Goal: Information Seeking & Learning: Learn about a topic

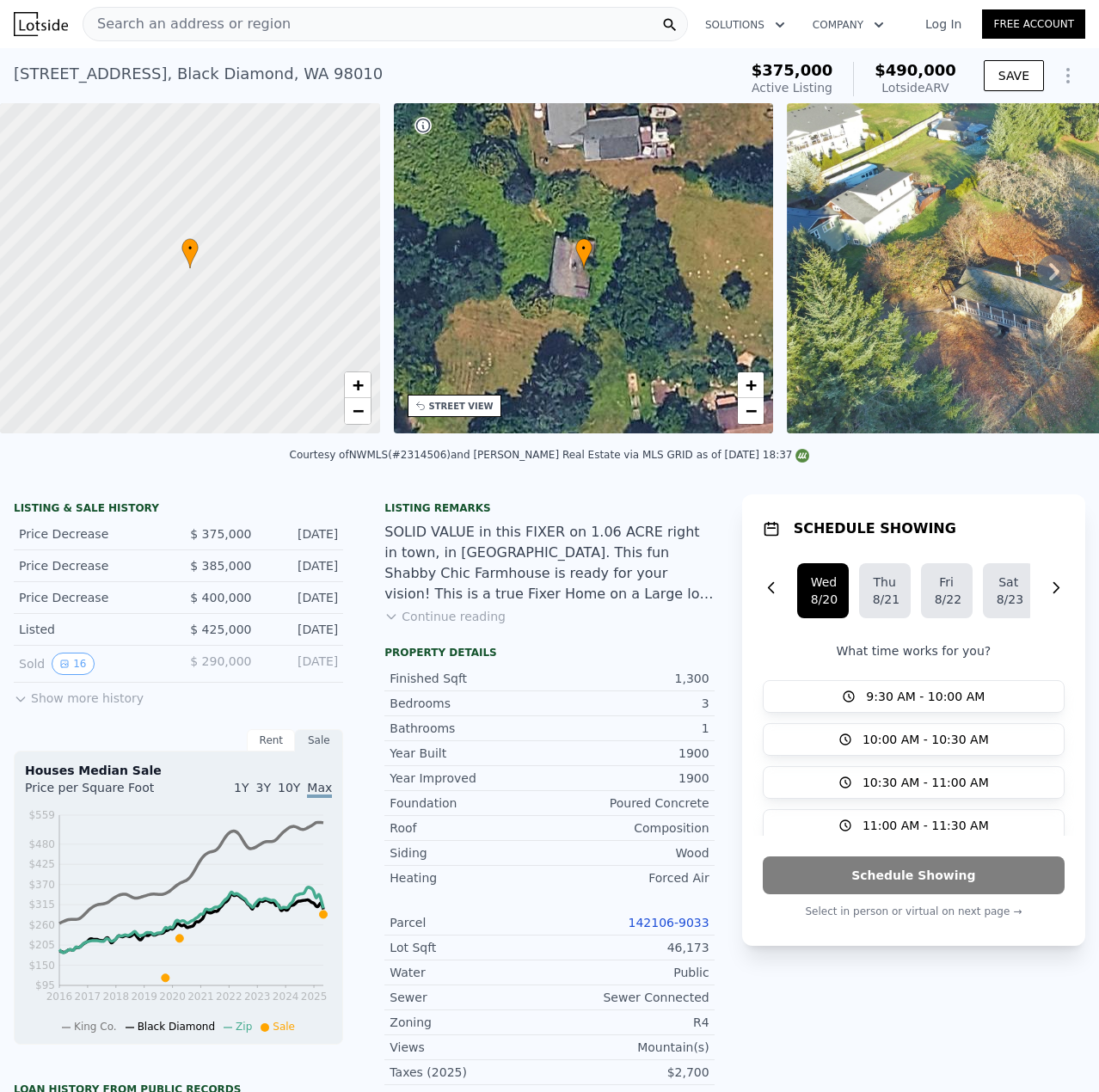
click at [260, 21] on span "Search an address or region" at bounding box center [186, 24] width 207 height 21
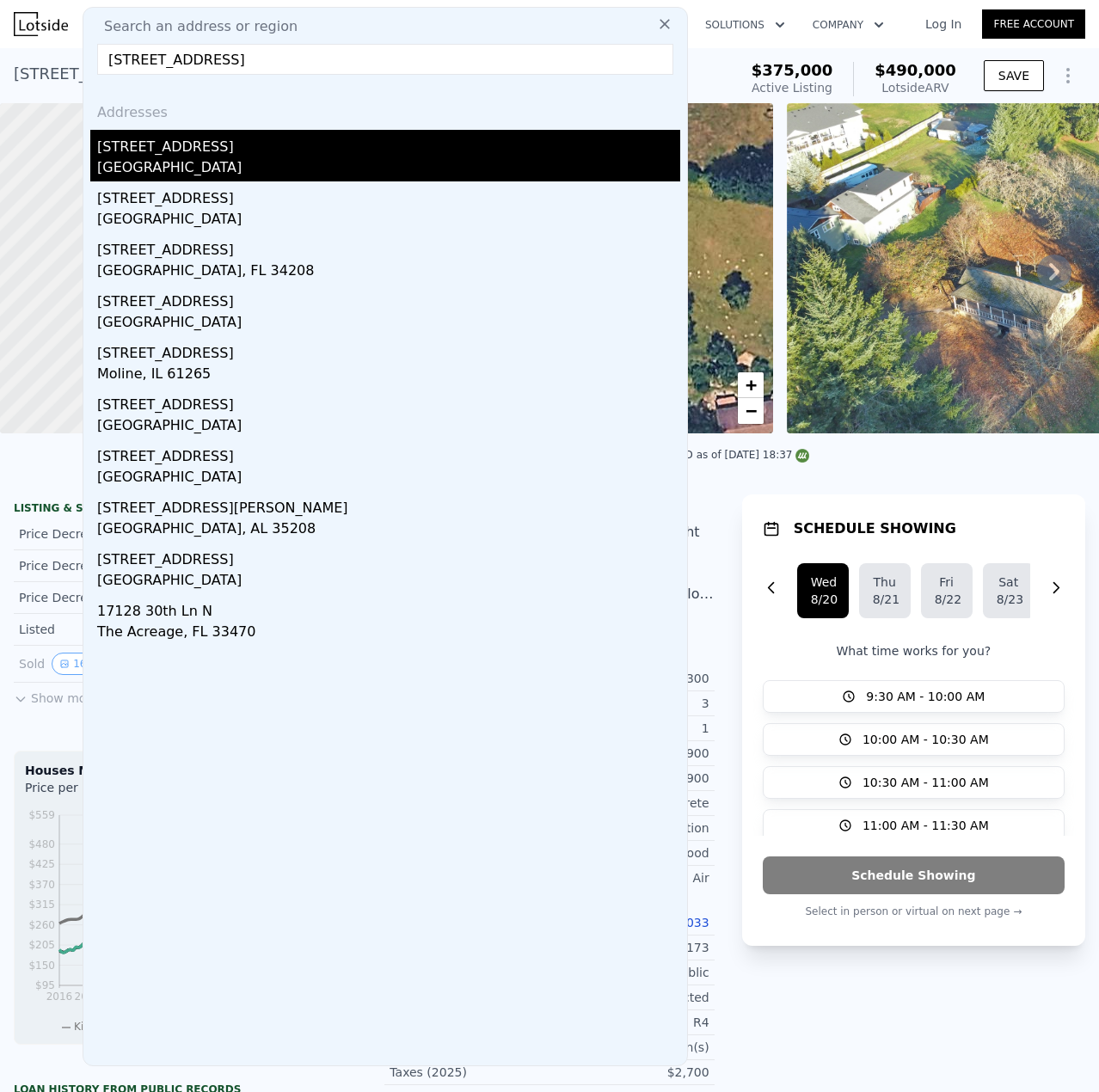
type input "[STREET_ADDRESS]"
click at [192, 170] on div "[GEOGRAPHIC_DATA]" at bounding box center [388, 169] width 583 height 24
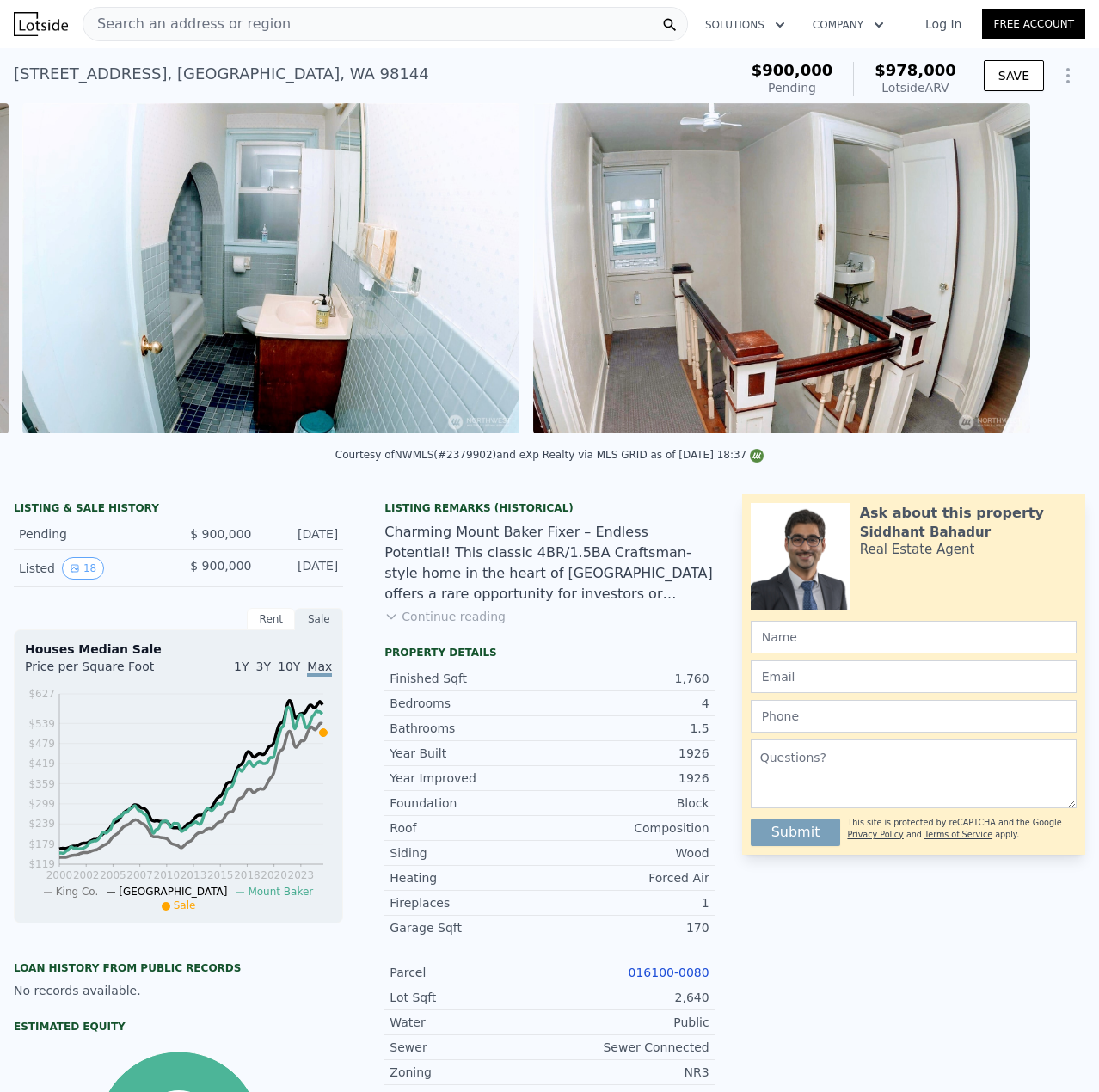
scroll to position [0, 4870]
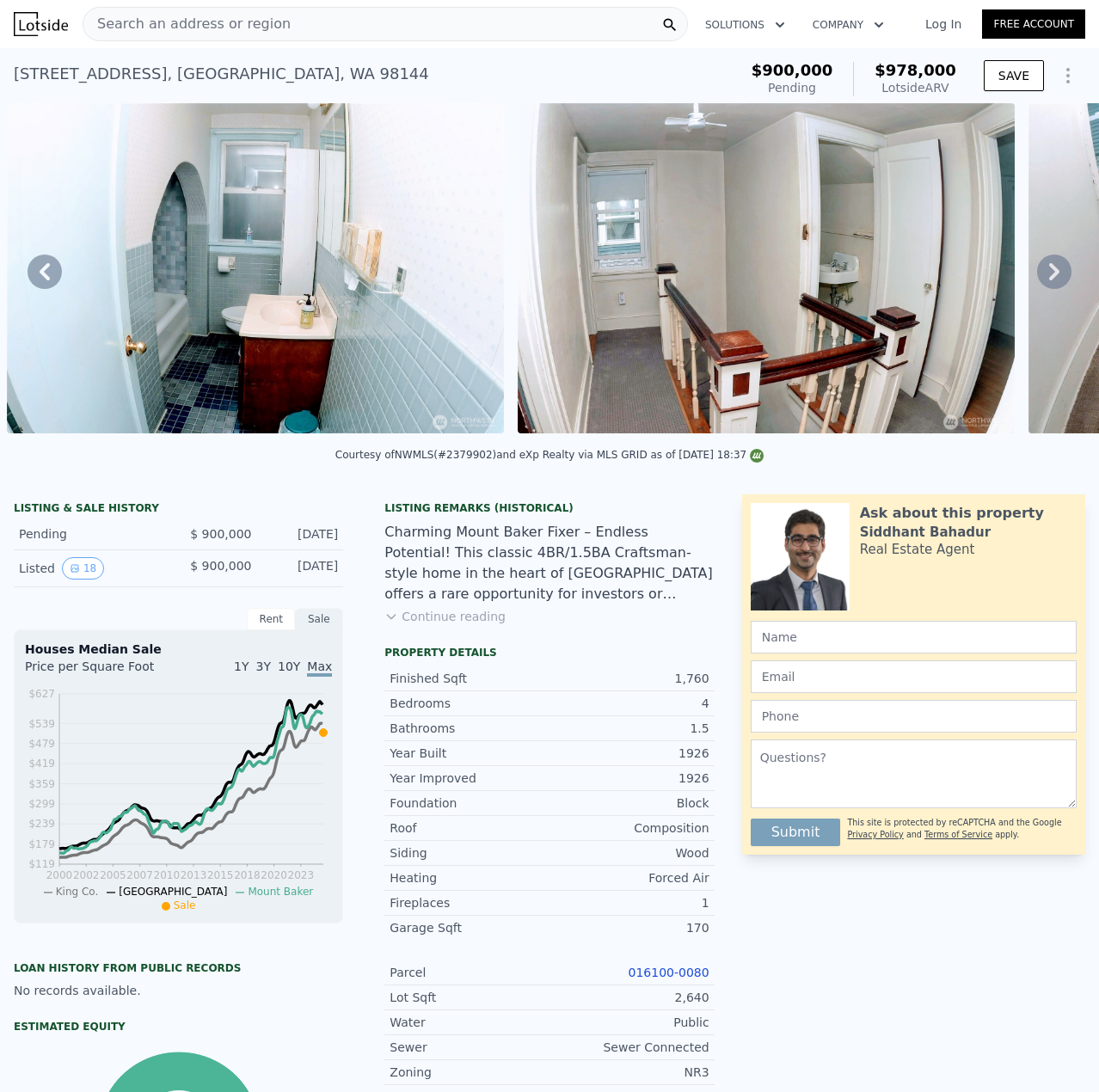
click at [446, 625] on button "Continue reading" at bounding box center [444, 616] width 121 height 17
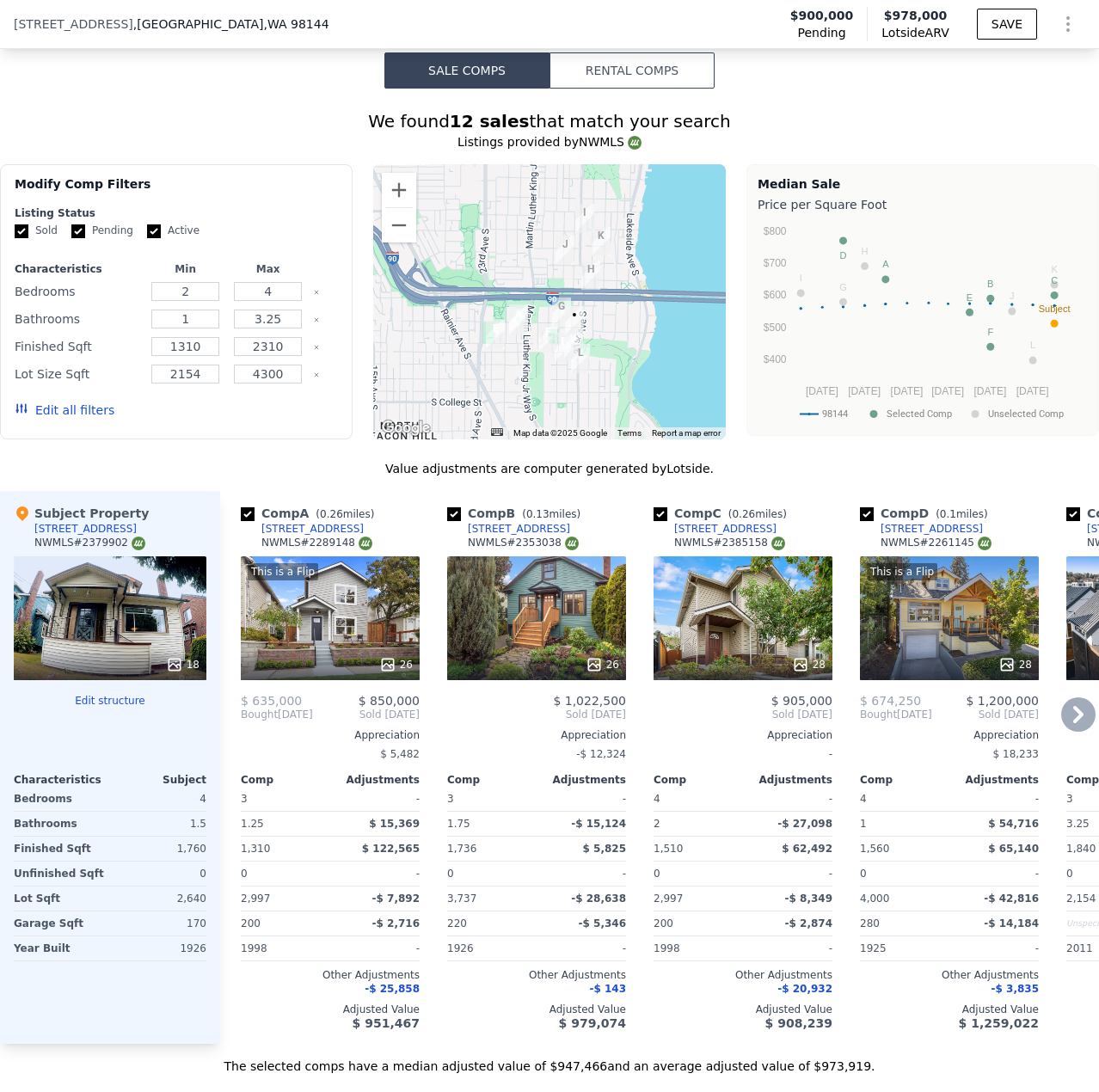
scroll to position [1885, 0]
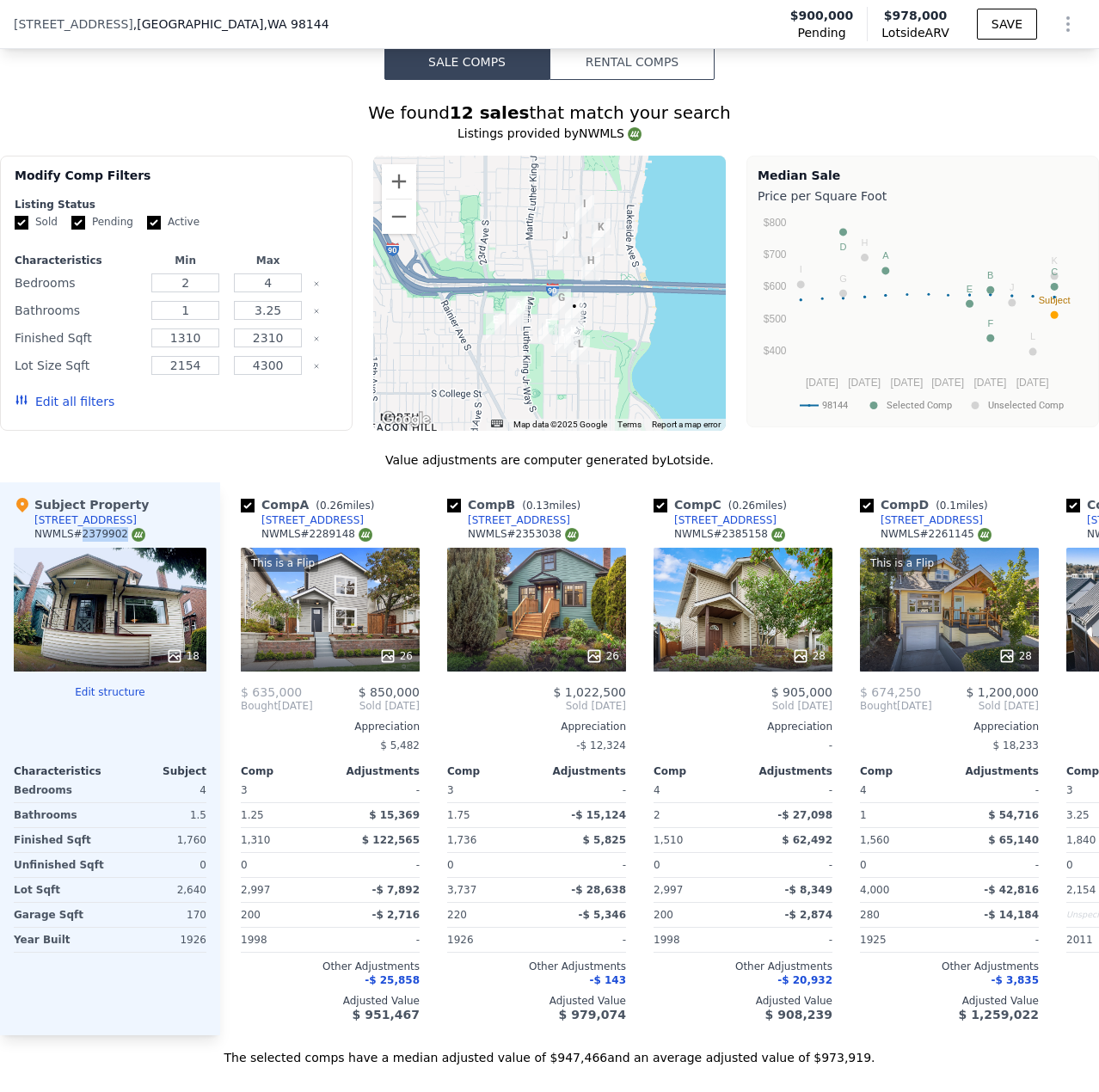
drag, startPoint x: 76, startPoint y: 464, endPoint x: 119, endPoint y: 451, distance: 44.9
click at [114, 527] on div "NWMLS # 2379902" at bounding box center [89, 534] width 111 height 15
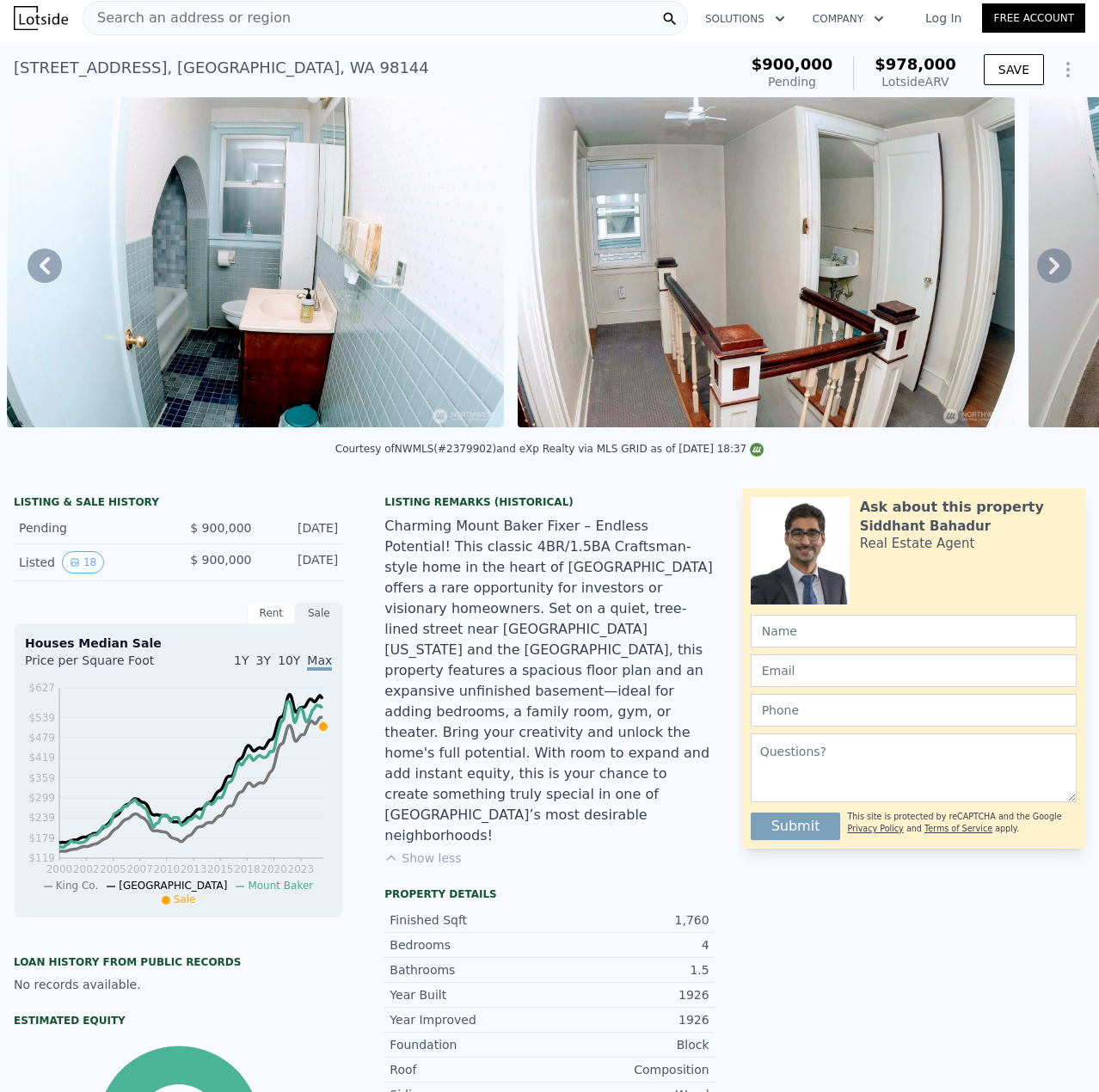
scroll to position [0, 0]
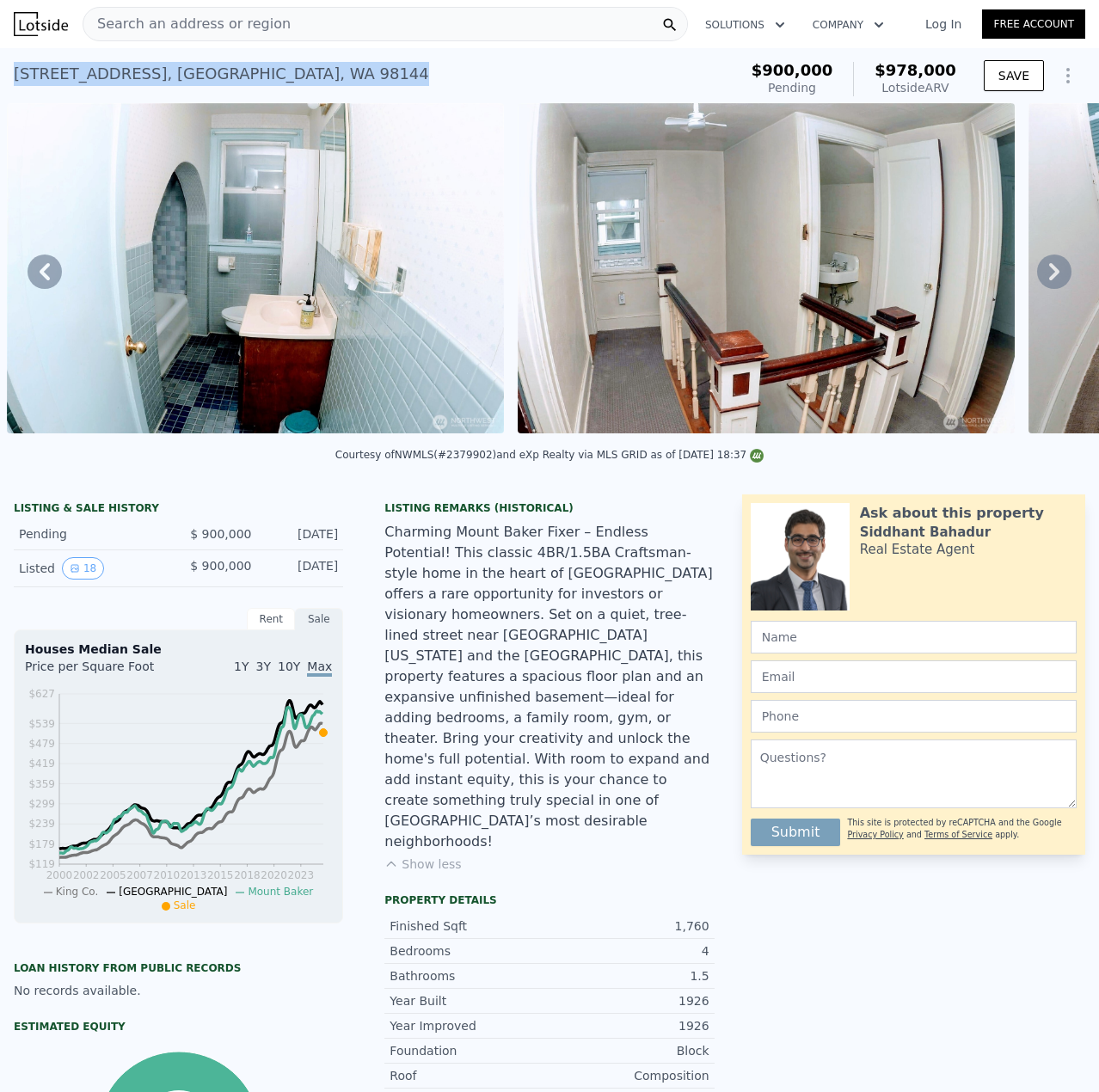
drag, startPoint x: 275, startPoint y: 71, endPoint x: 15, endPoint y: 78, distance: 259.7
click at [15, 78] on div "[STREET_ADDRESS] Pending (~ARV $978k )" at bounding box center [372, 79] width 717 height 48
copy div "[STREET_ADDRESS]"
click at [234, 17] on span "Search an address or region" at bounding box center [186, 24] width 207 height 21
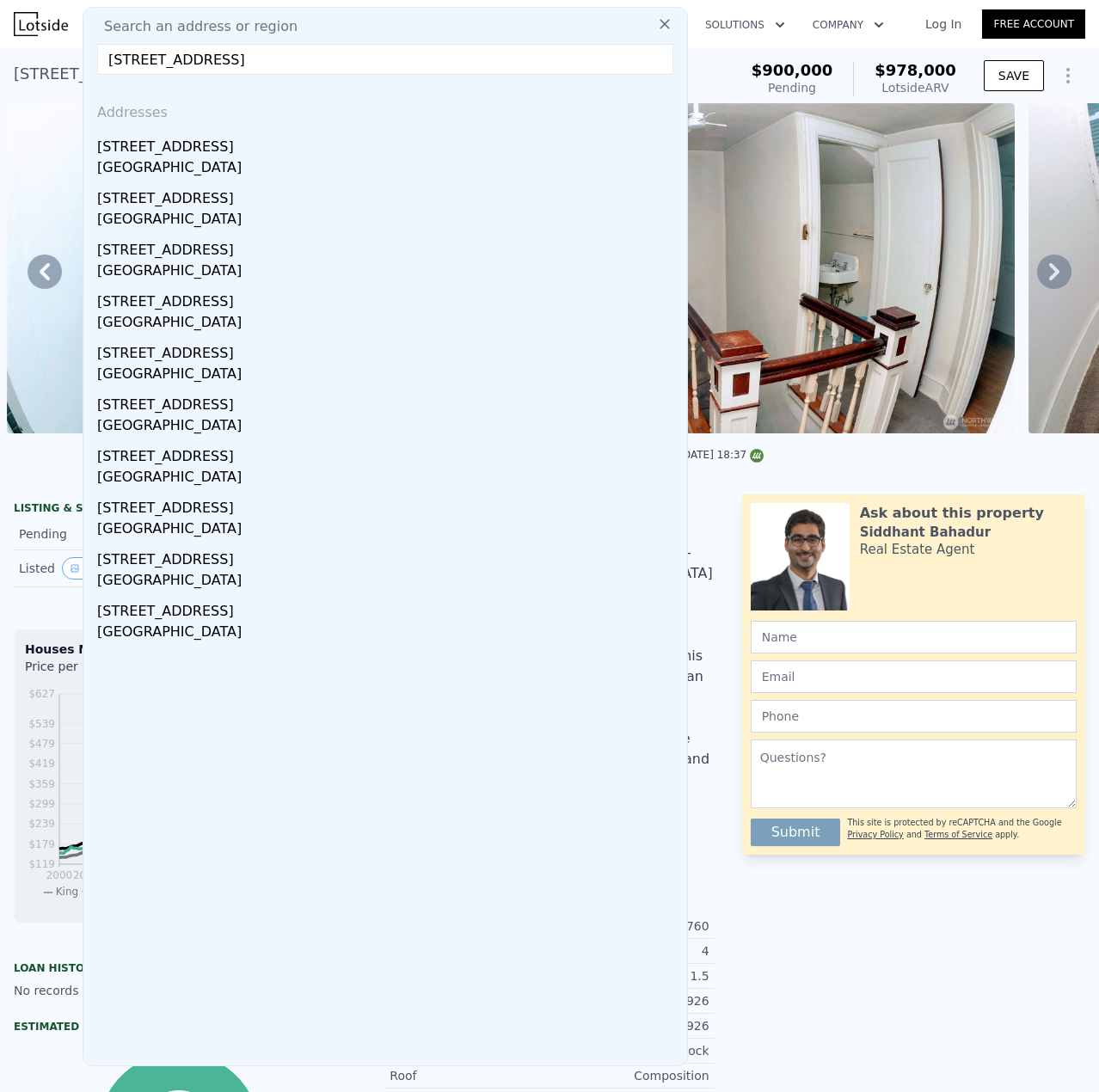
type input "[STREET_ADDRESS]"
click at [246, 159] on div "[GEOGRAPHIC_DATA]" at bounding box center [388, 169] width 583 height 24
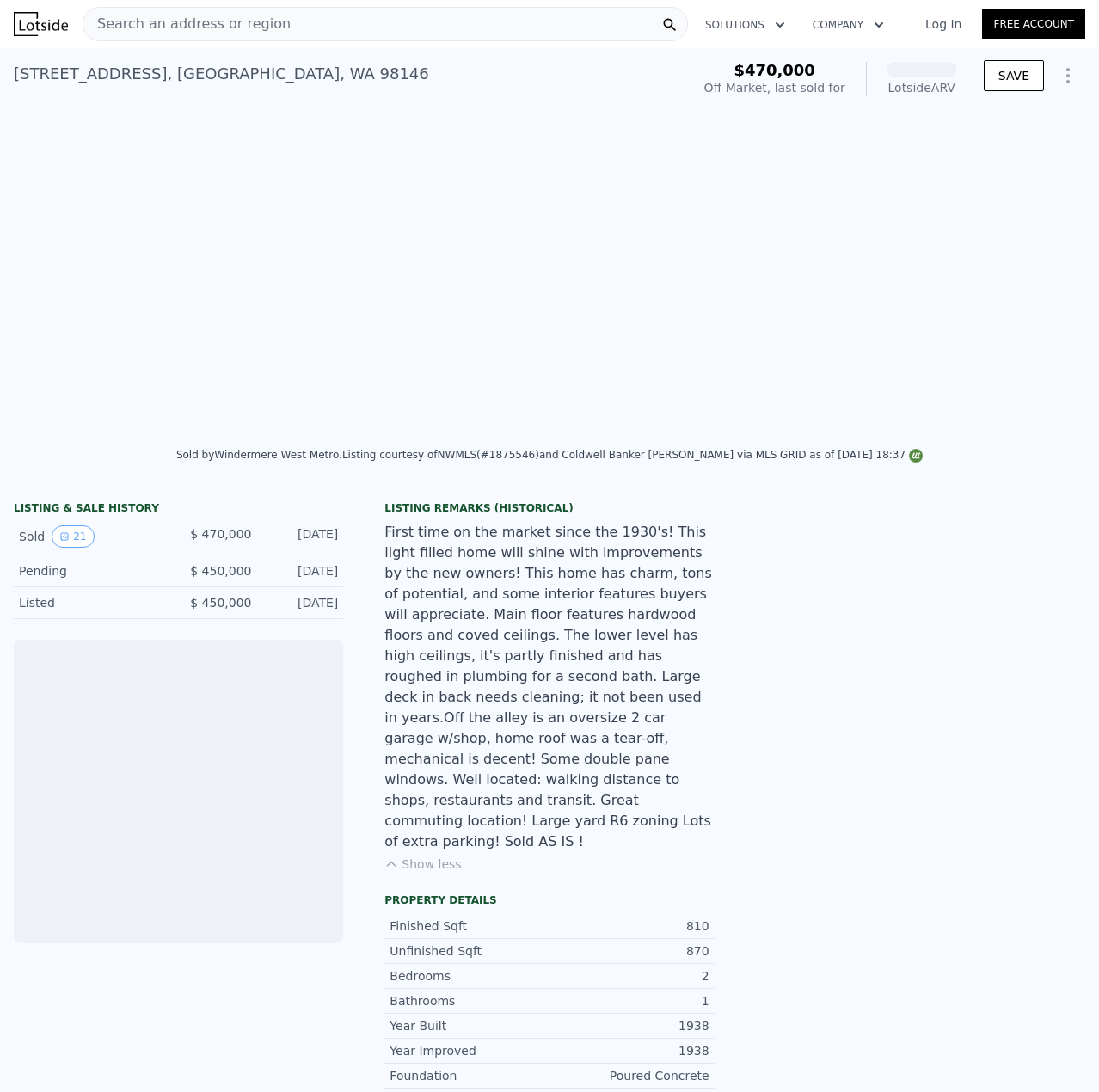
scroll to position [0, 4720]
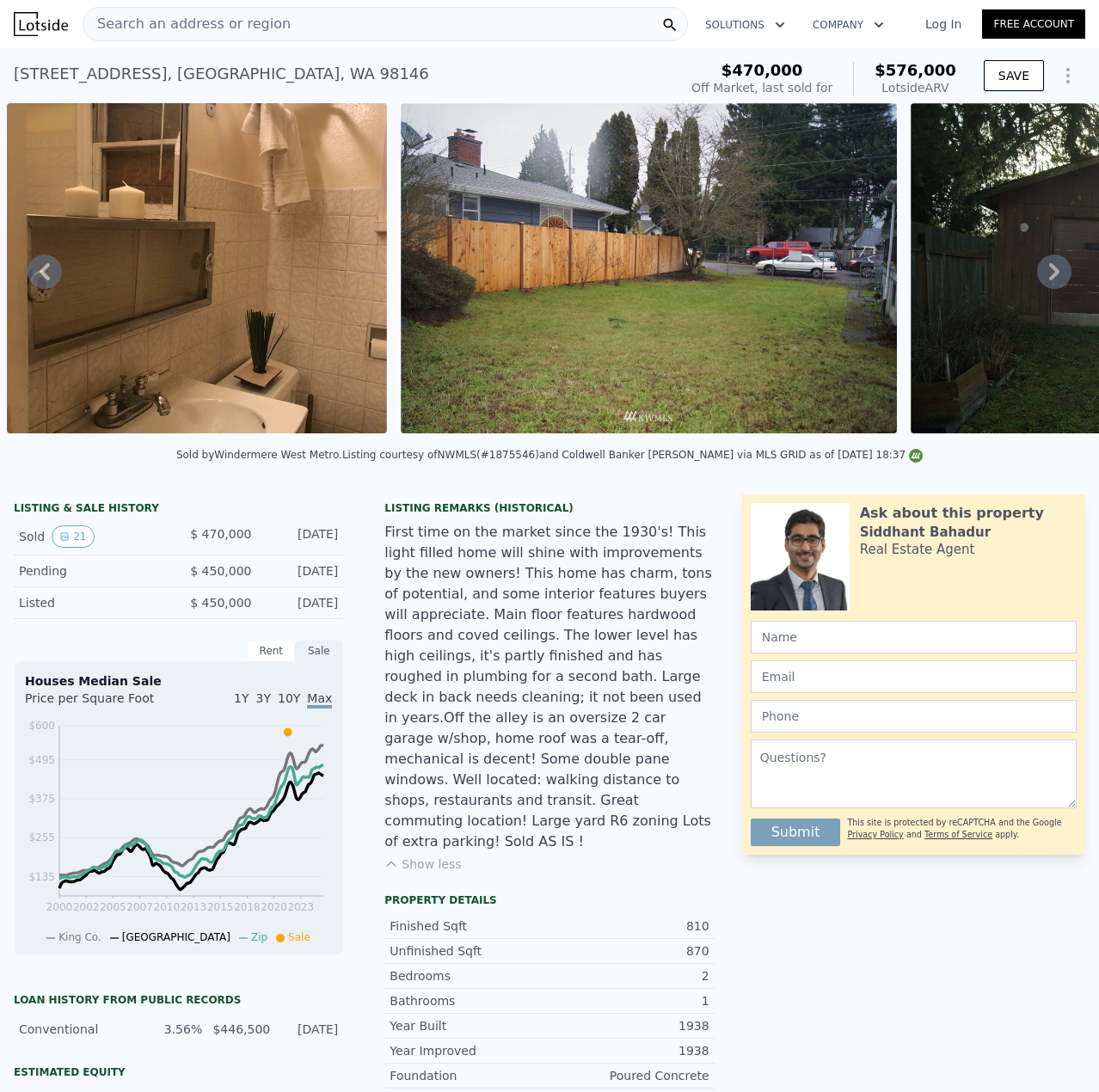
click at [1040, 278] on icon at bounding box center [1054, 271] width 34 height 34
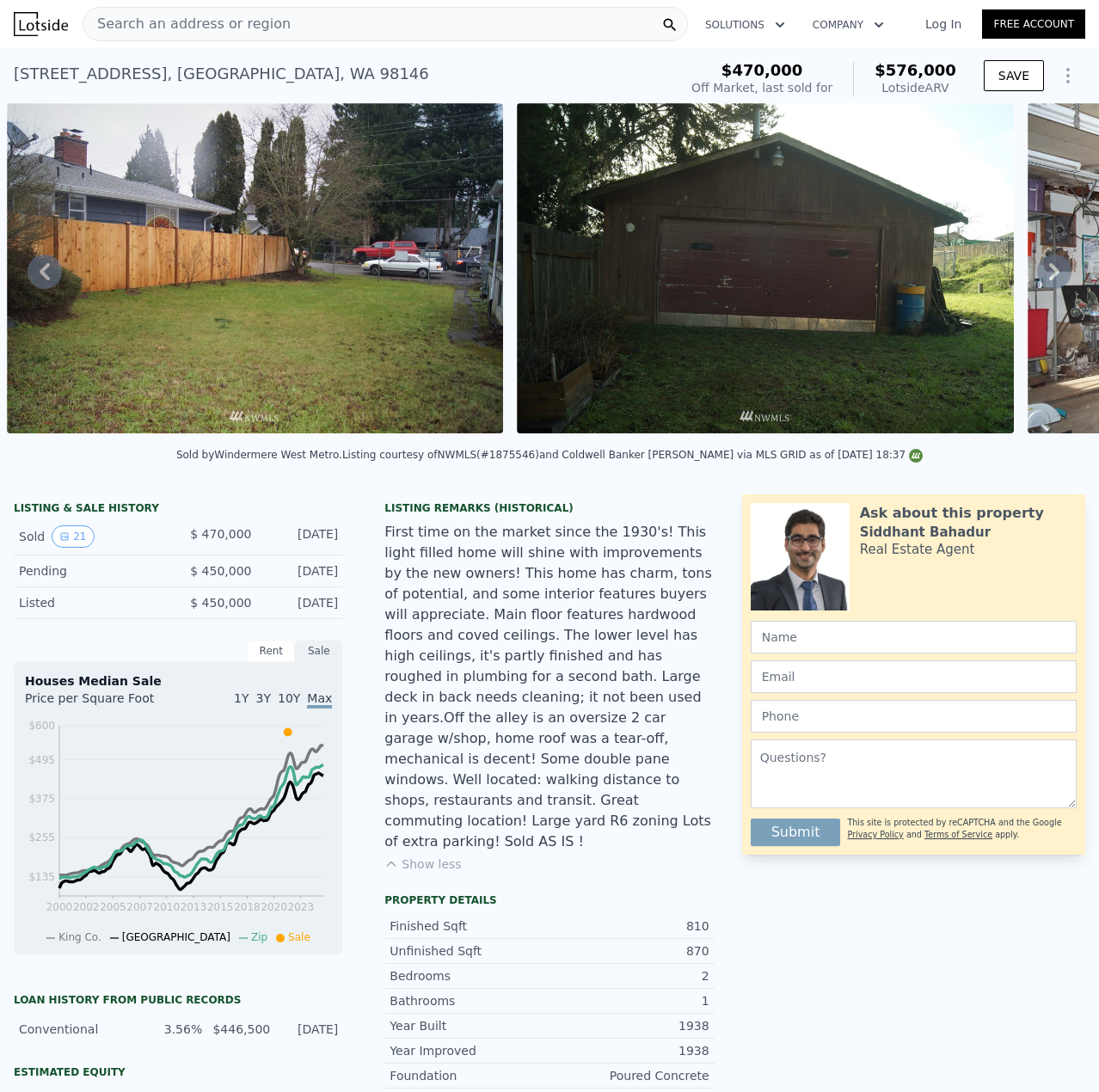
click at [1038, 280] on icon at bounding box center [1054, 271] width 34 height 34
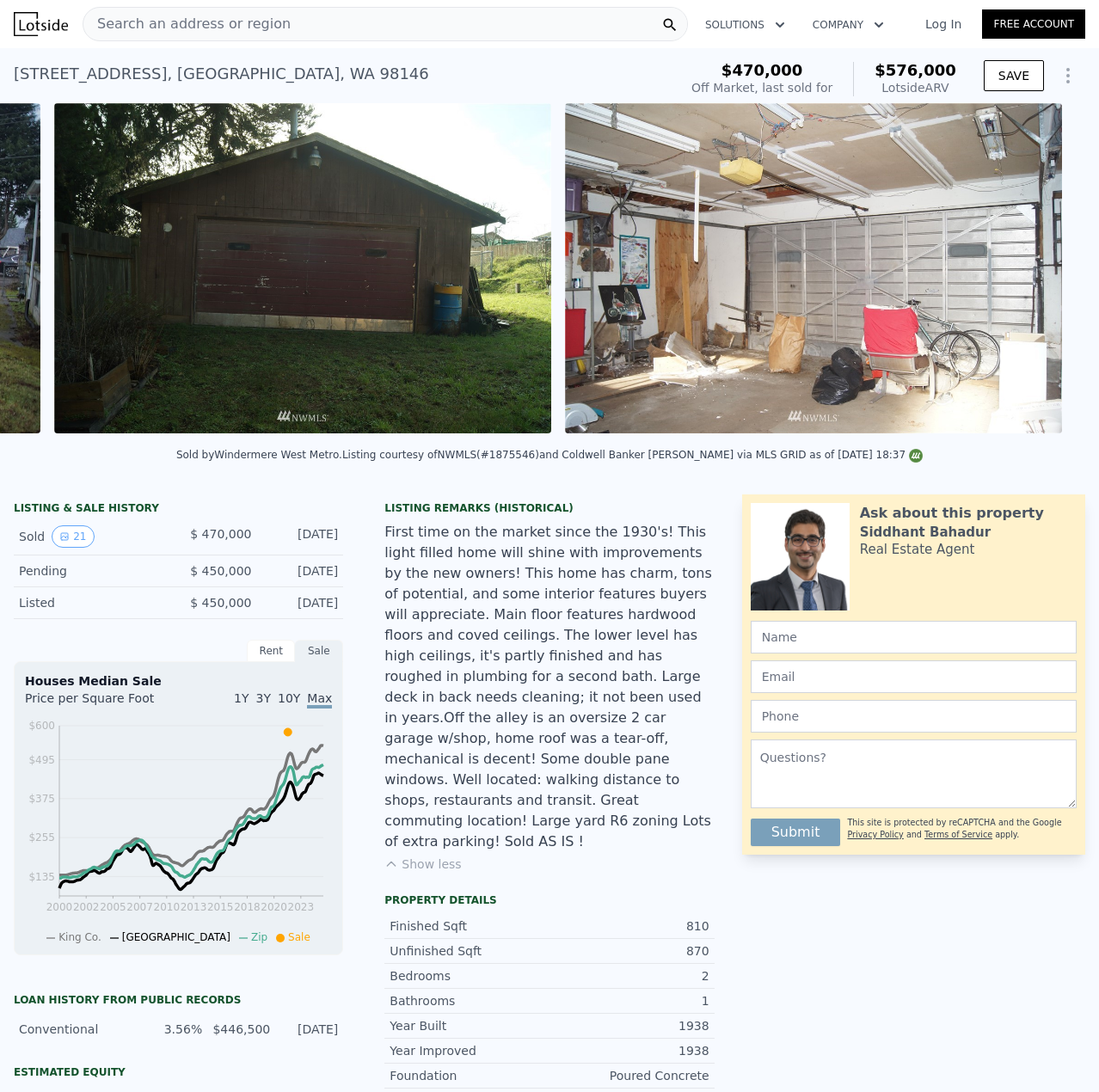
scroll to position [0, 5624]
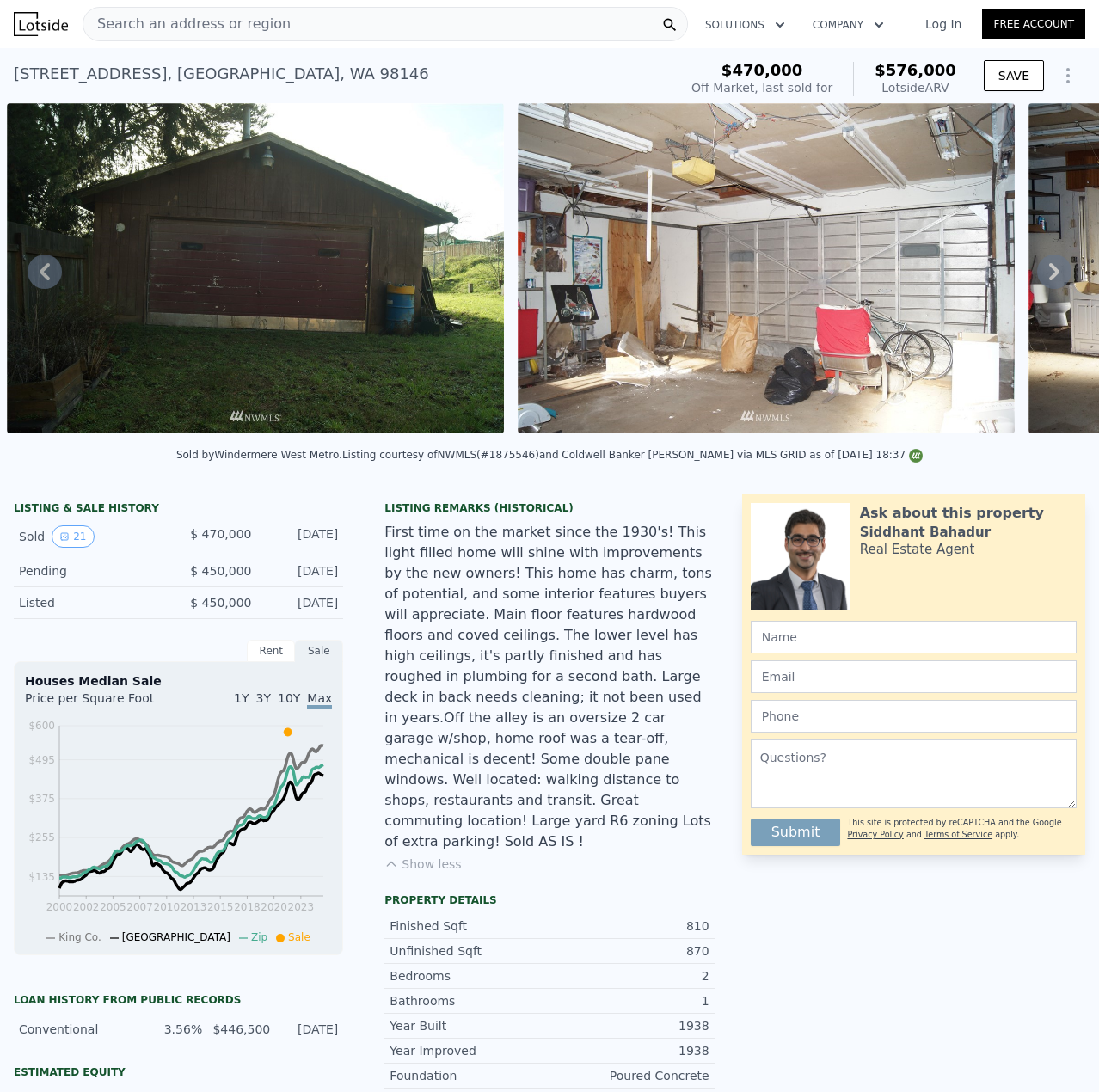
click at [371, 28] on div "Search an address or region" at bounding box center [385, 24] width 605 height 34
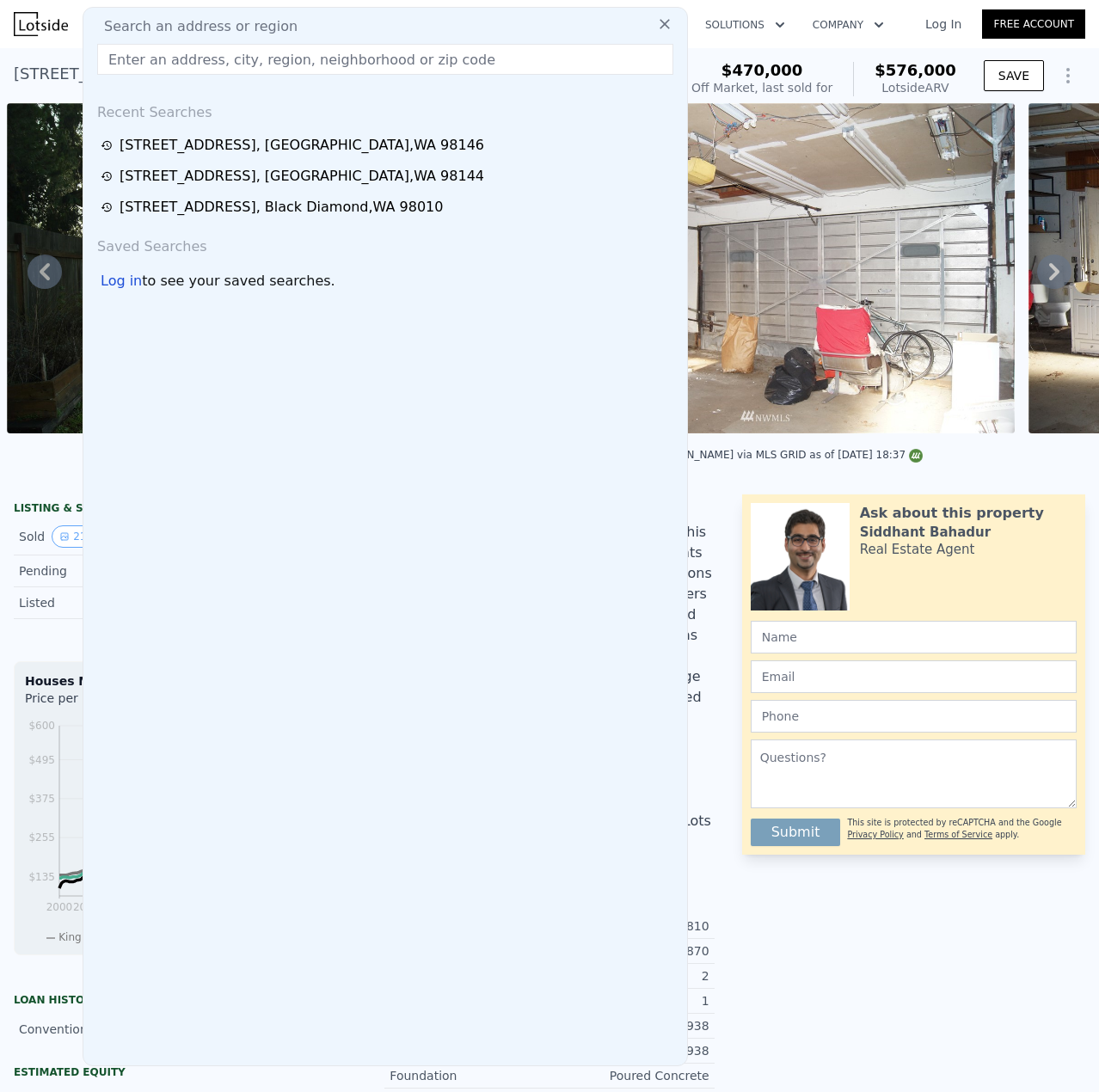
drag, startPoint x: 371, startPoint y: 28, endPoint x: 291, endPoint y: 65, distance: 88.4
click at [295, 52] on input "text" at bounding box center [385, 59] width 576 height 31
paste input "[STREET_ADDRESS]"
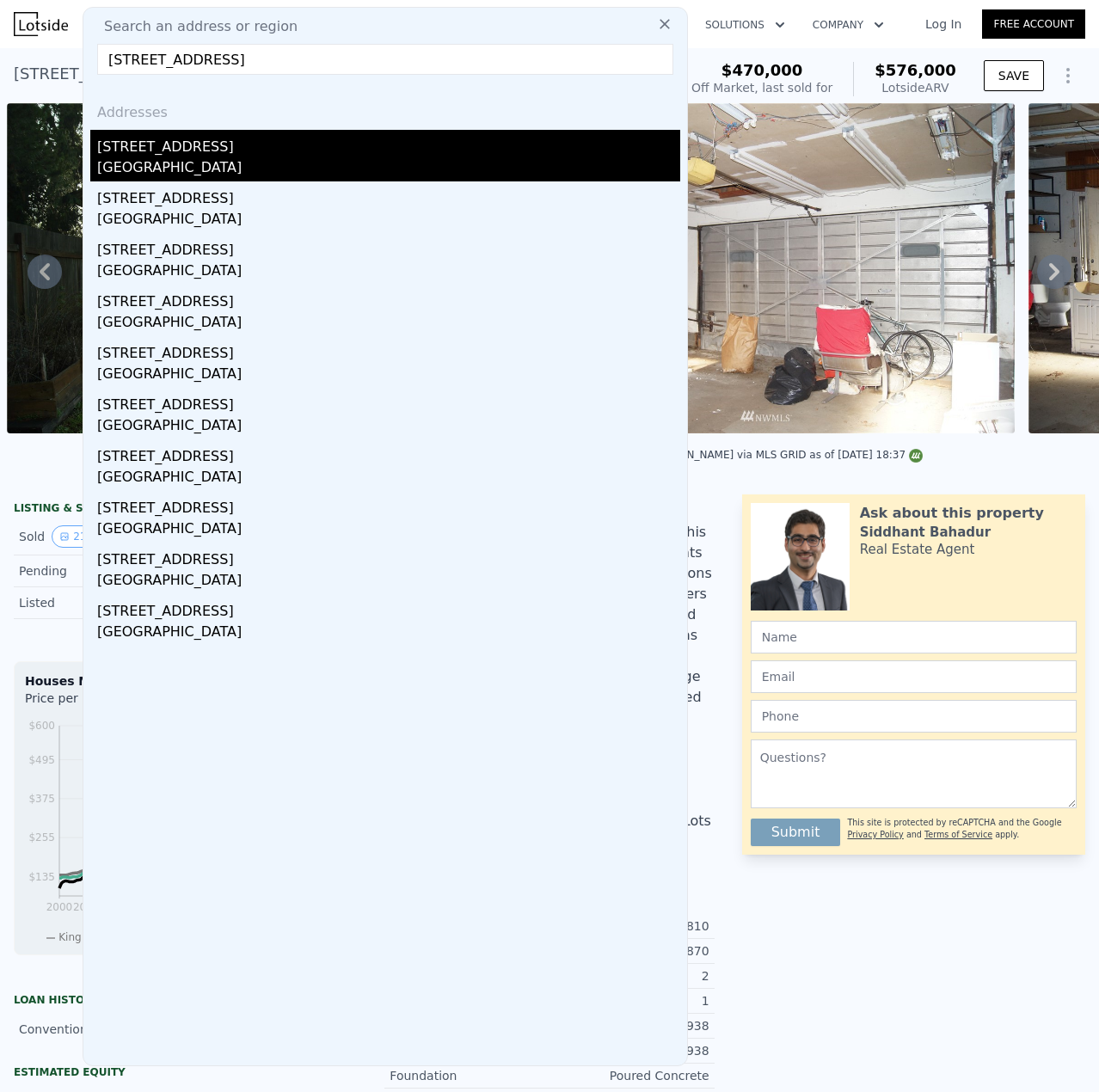
type input "[STREET_ADDRESS]"
click at [239, 172] on div "[GEOGRAPHIC_DATA]" at bounding box center [388, 169] width 583 height 24
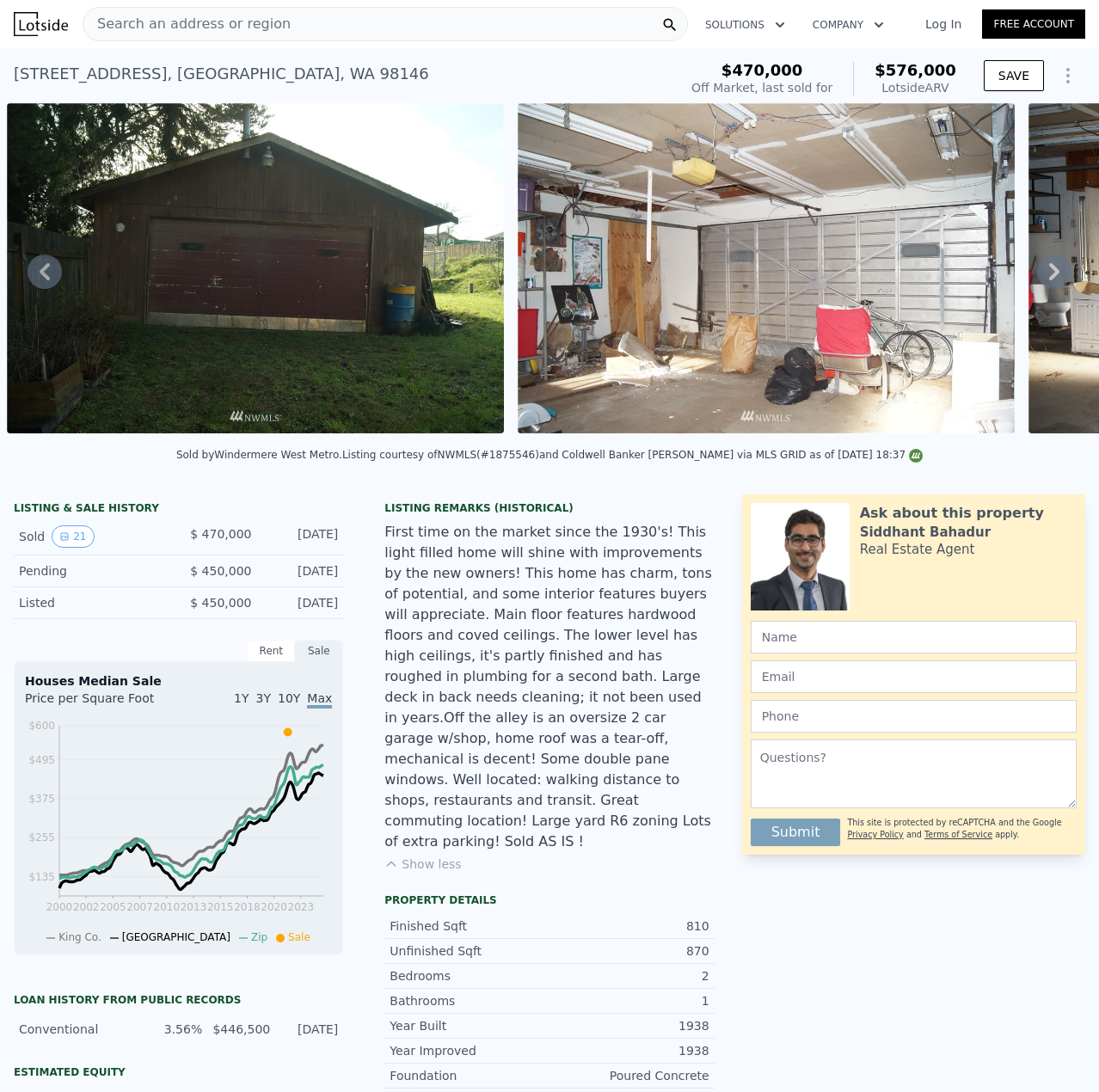
click at [199, 29] on span "Search an address or region" at bounding box center [186, 24] width 207 height 21
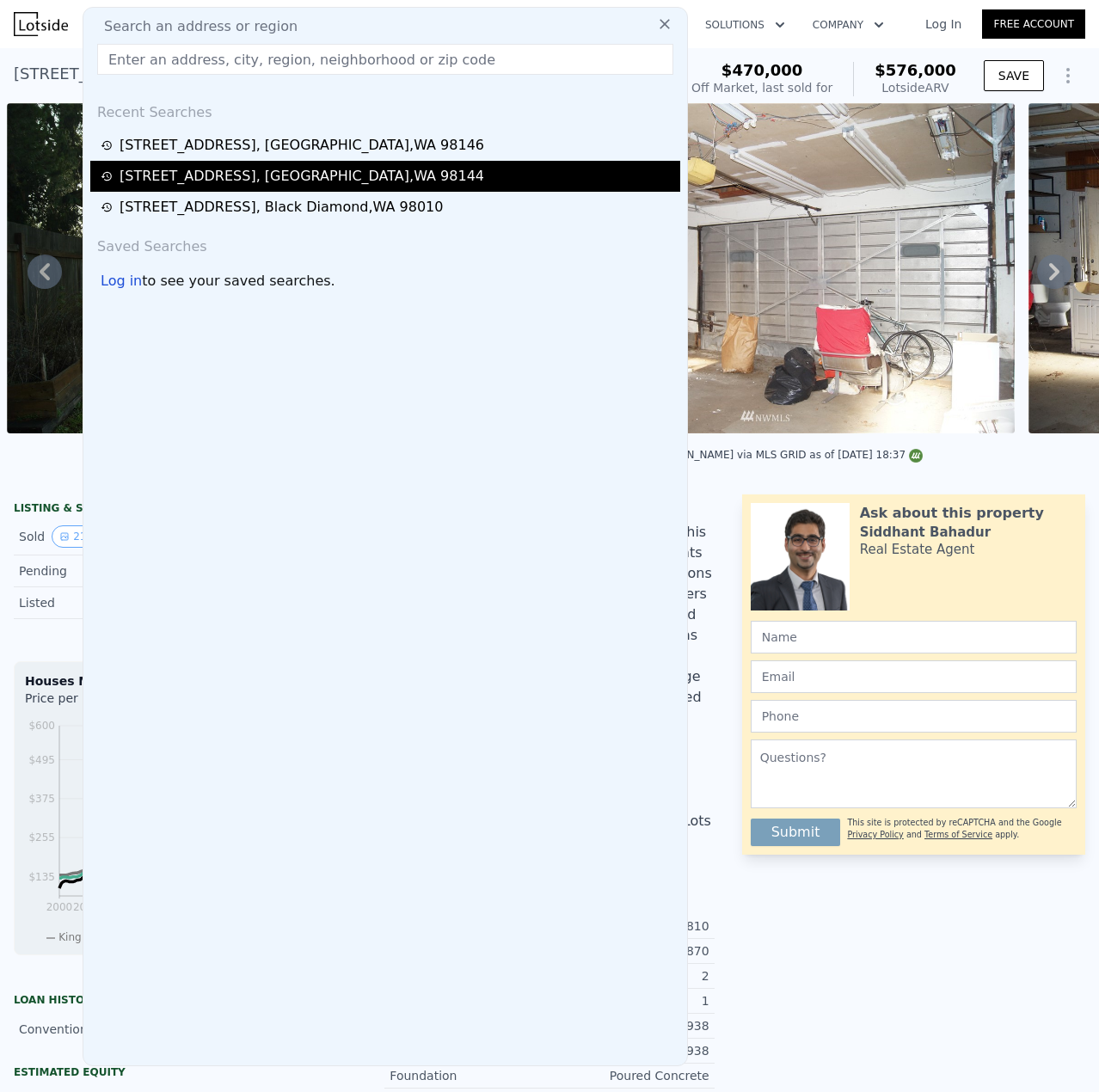
click at [214, 172] on div "[STREET_ADDRESS]" at bounding box center [301, 176] width 364 height 21
type input "3.25"
type input "1310"
type input "2310"
type input "2154"
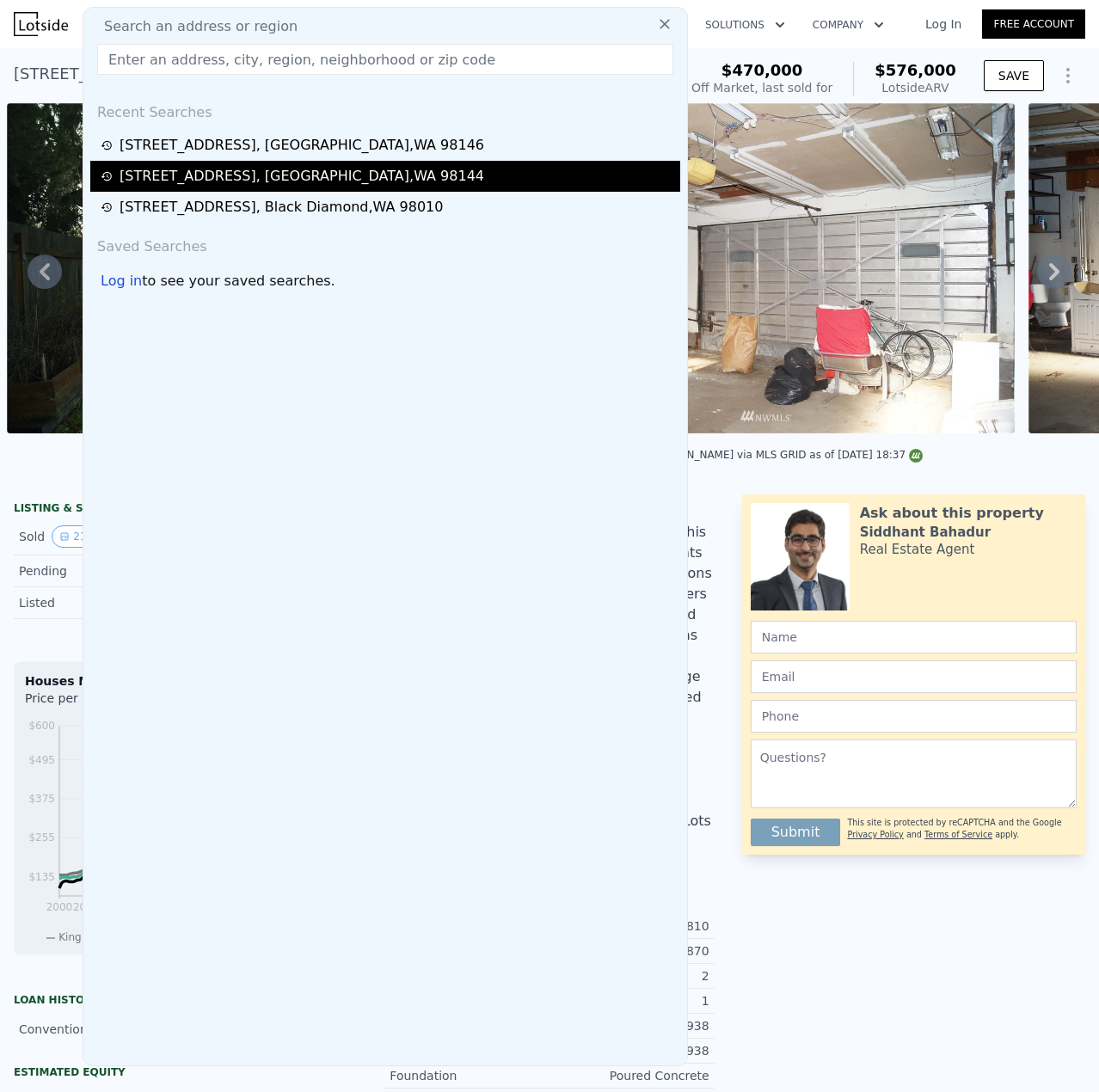
type input "4300"
type input "$ 978,000"
type input "7"
type input "-$ 68,419"
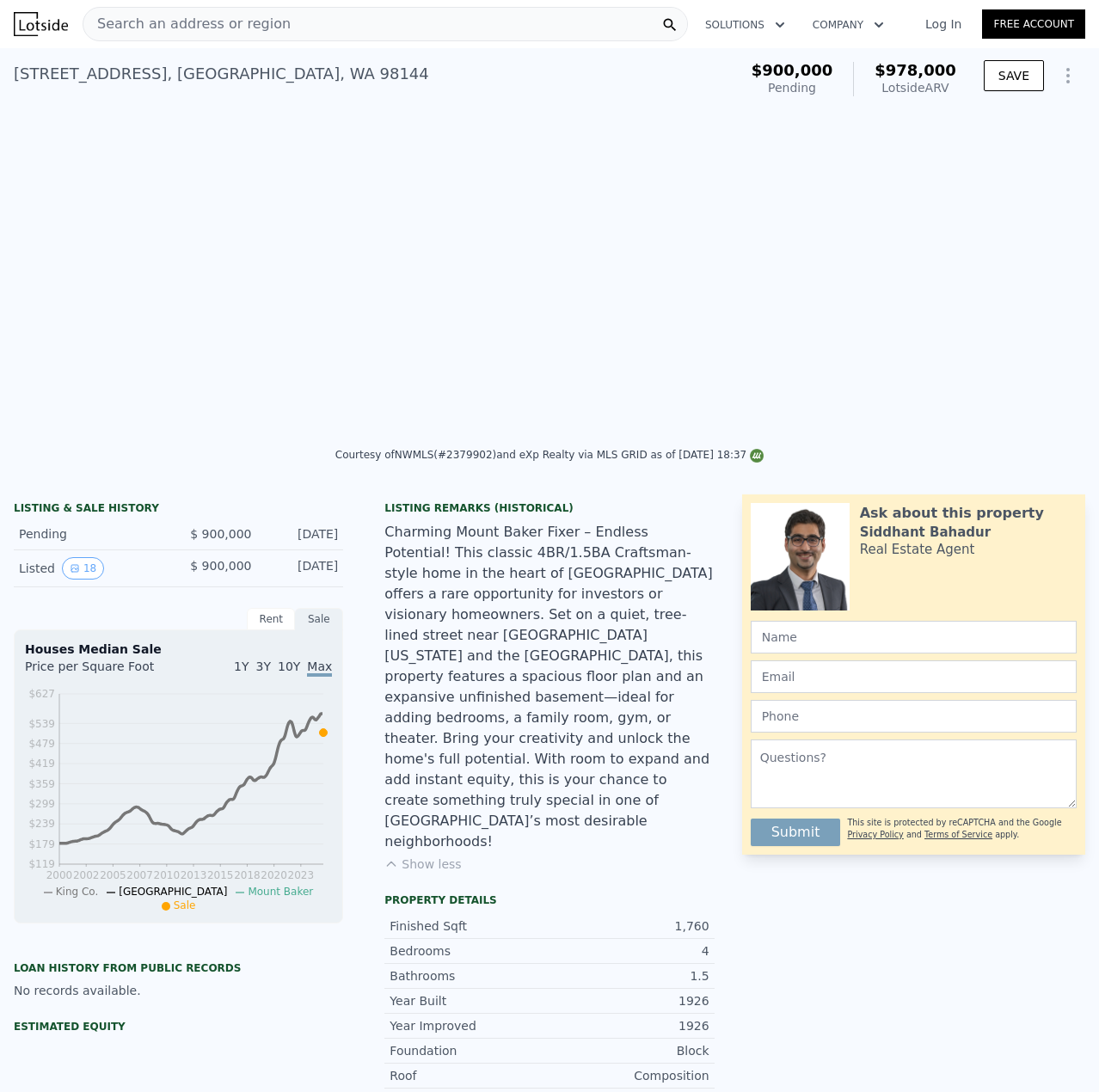
scroll to position [0, 5507]
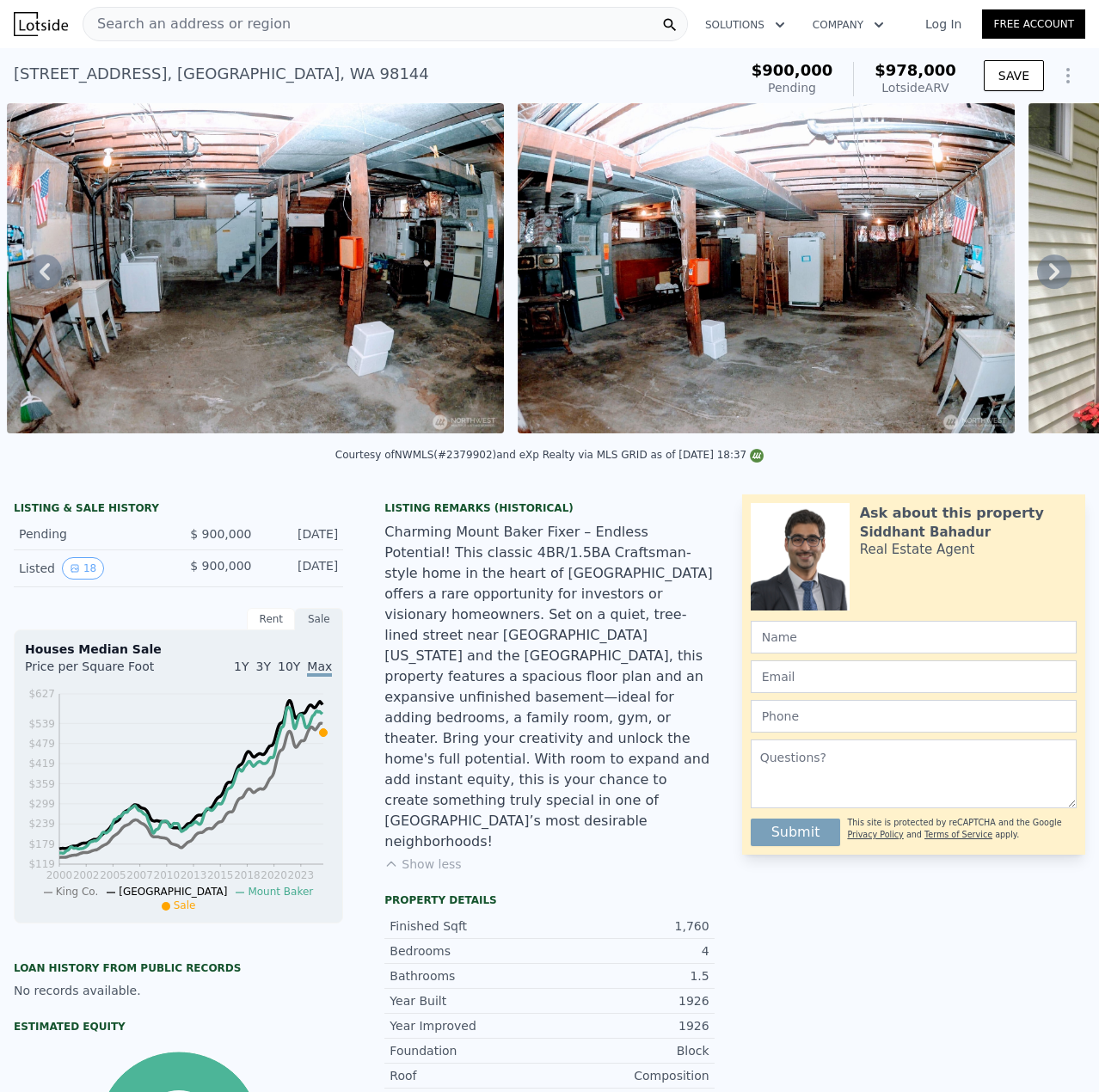
click at [1050, 283] on icon at bounding box center [1054, 271] width 34 height 34
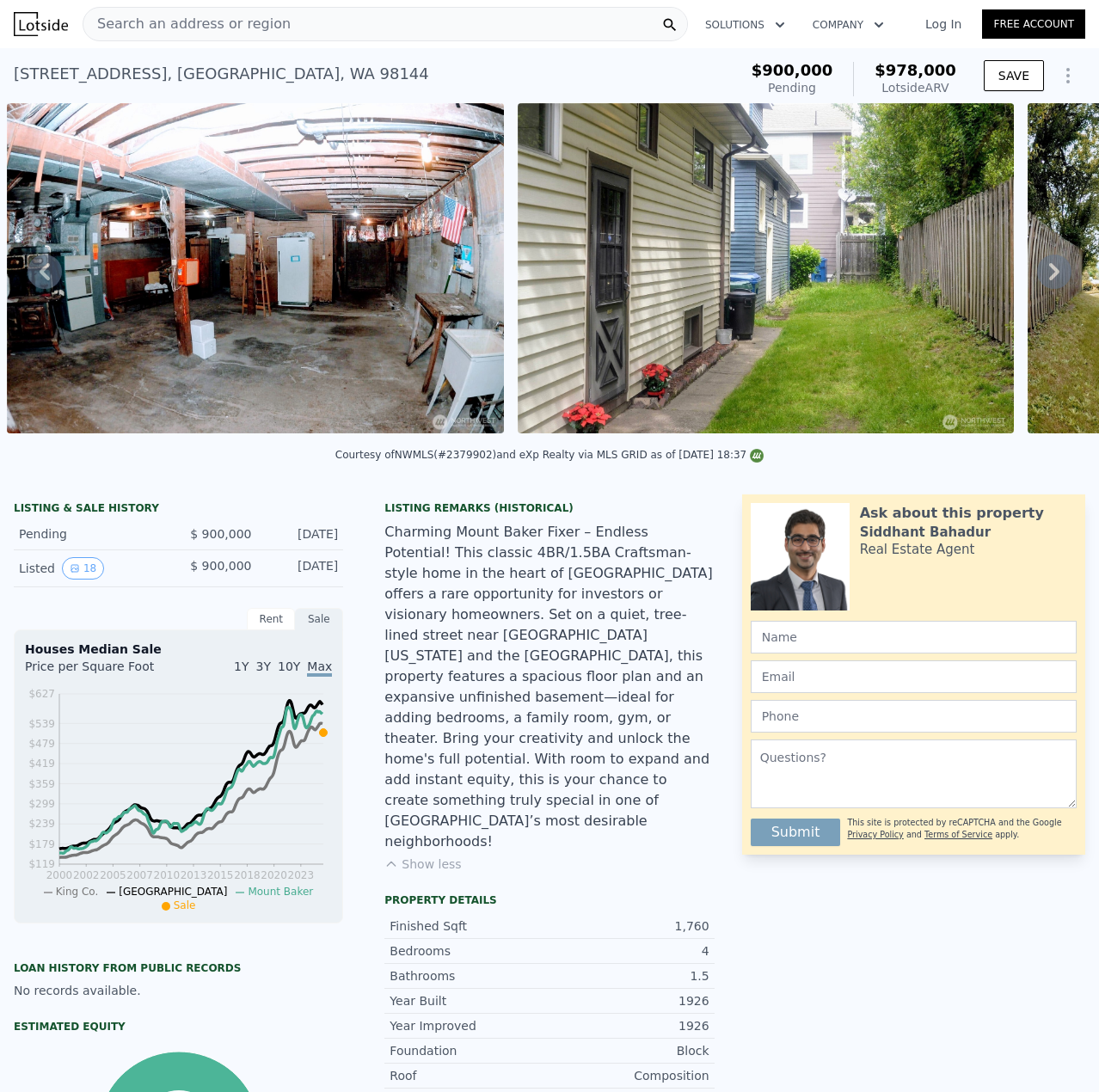
click at [1037, 284] on icon at bounding box center [1054, 271] width 34 height 34
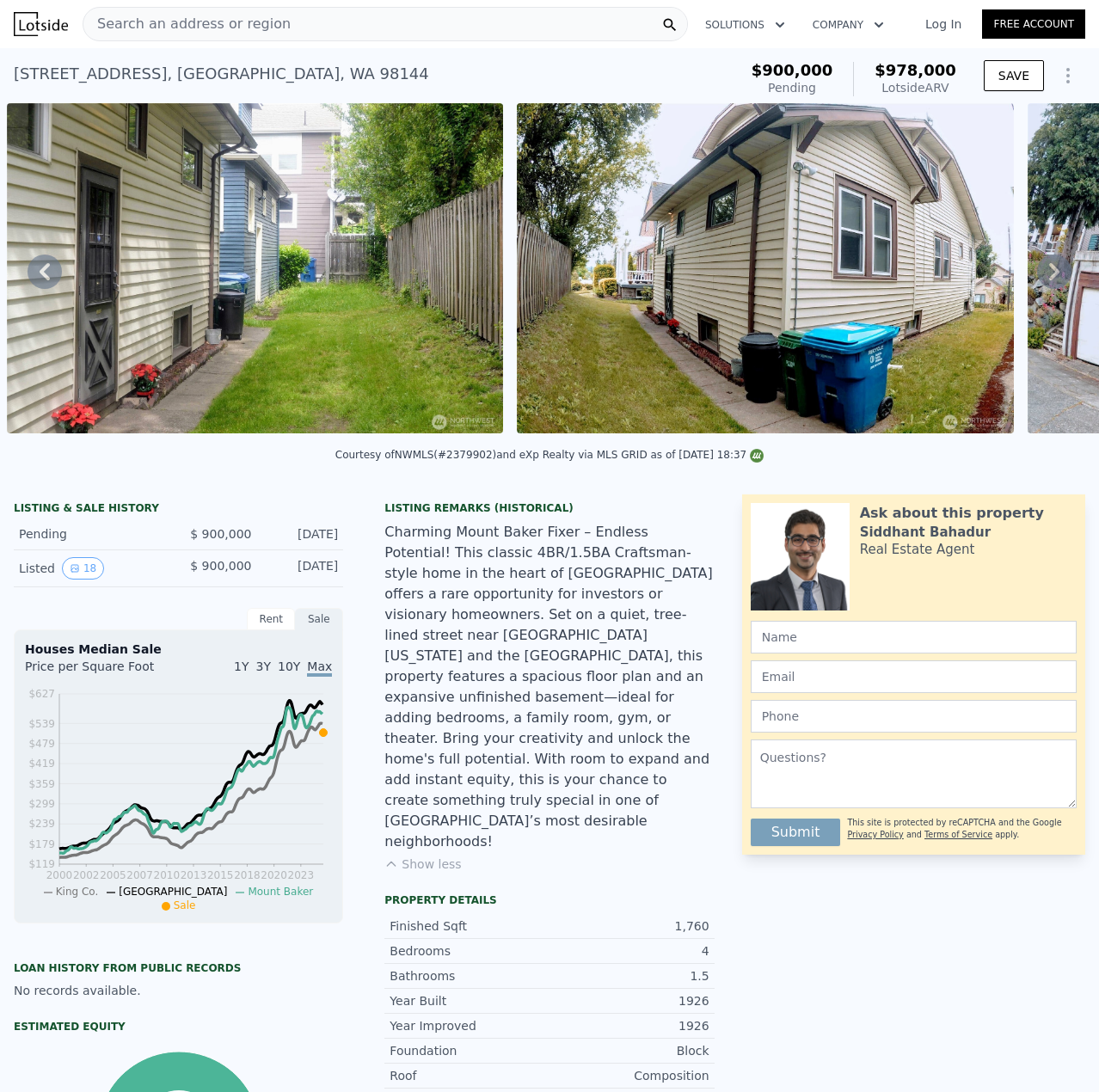
click at [1037, 284] on icon at bounding box center [1054, 271] width 34 height 34
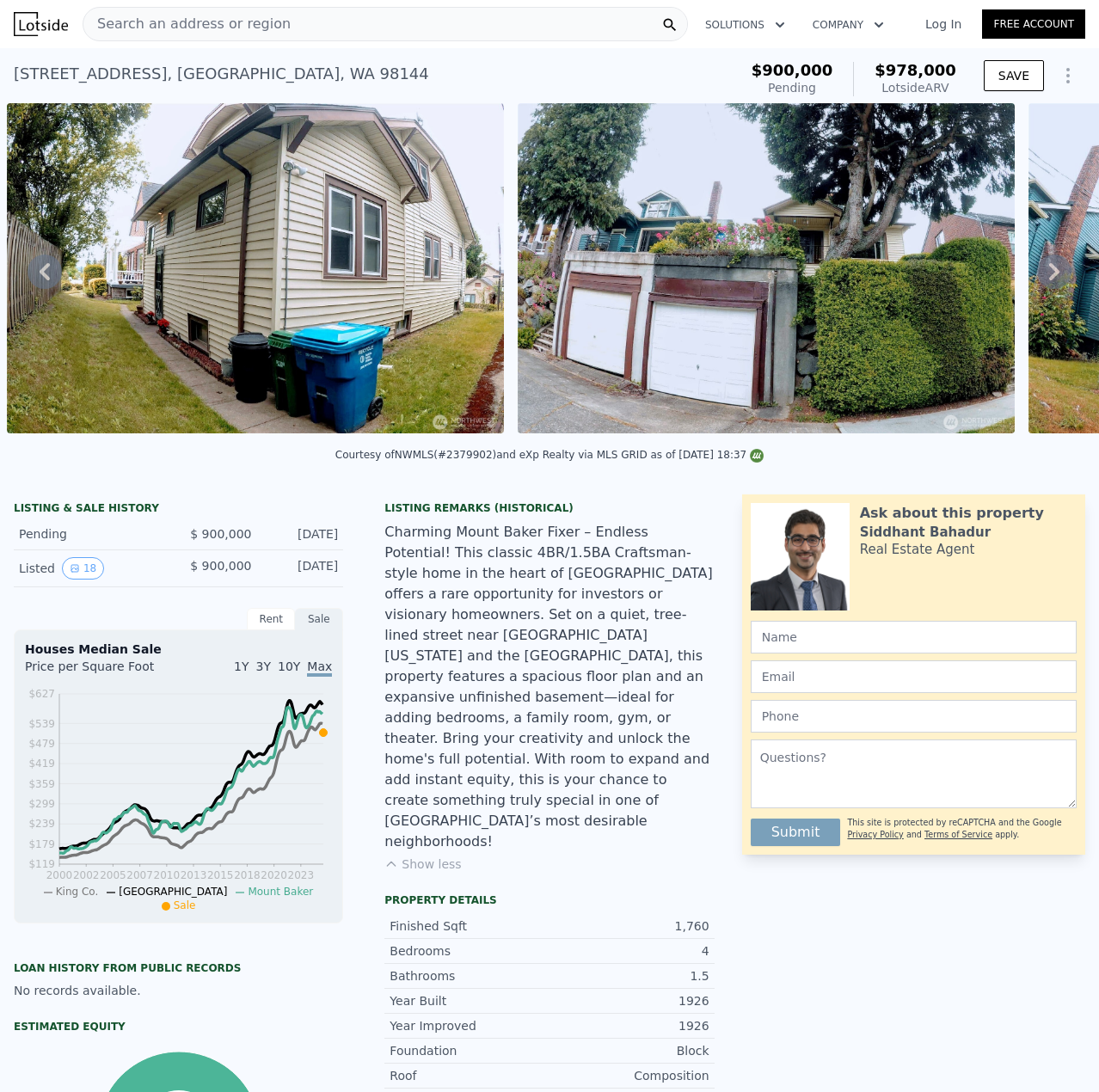
click at [1037, 283] on icon at bounding box center [1054, 271] width 34 height 34
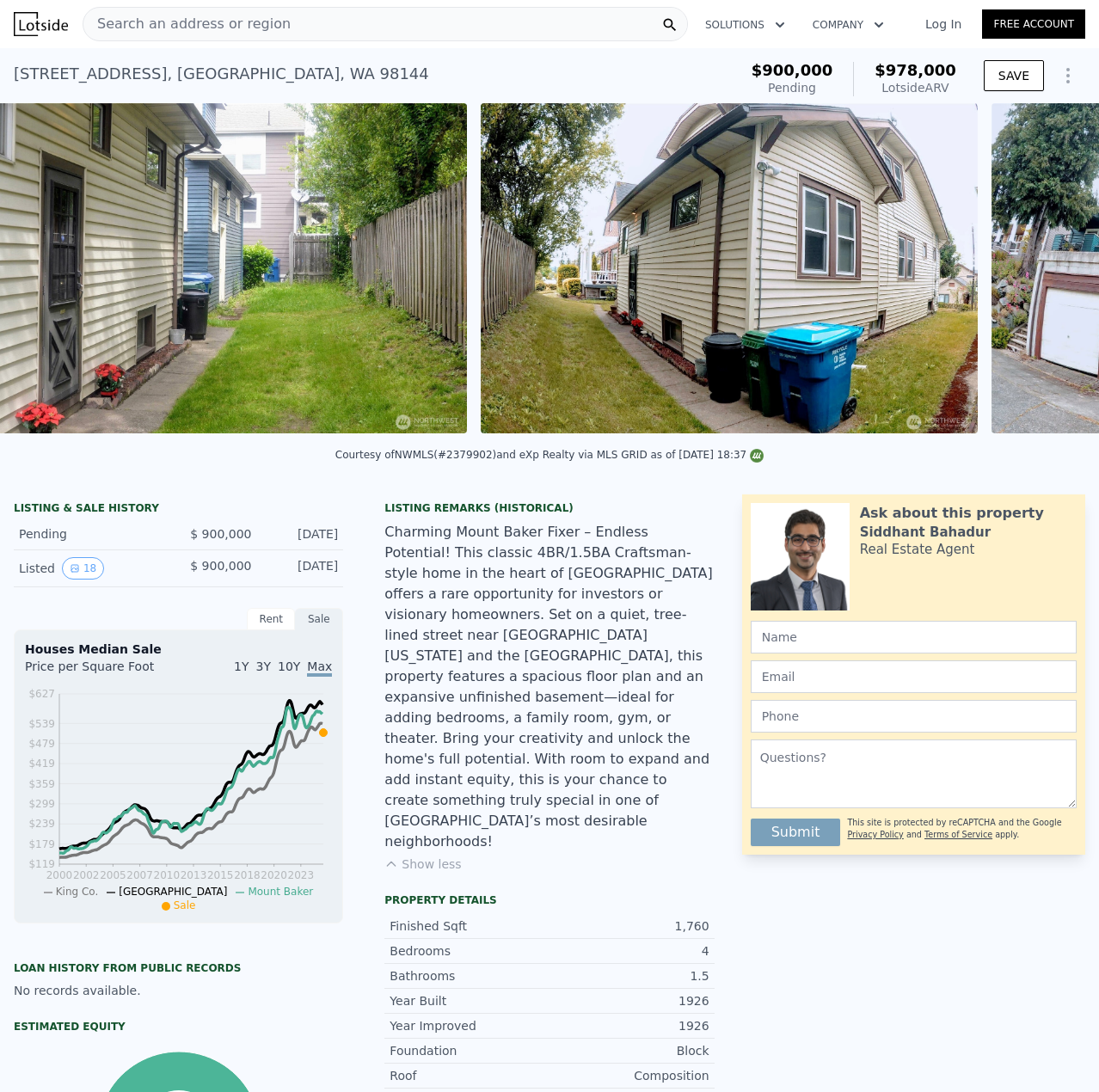
scroll to position [0, 6528]
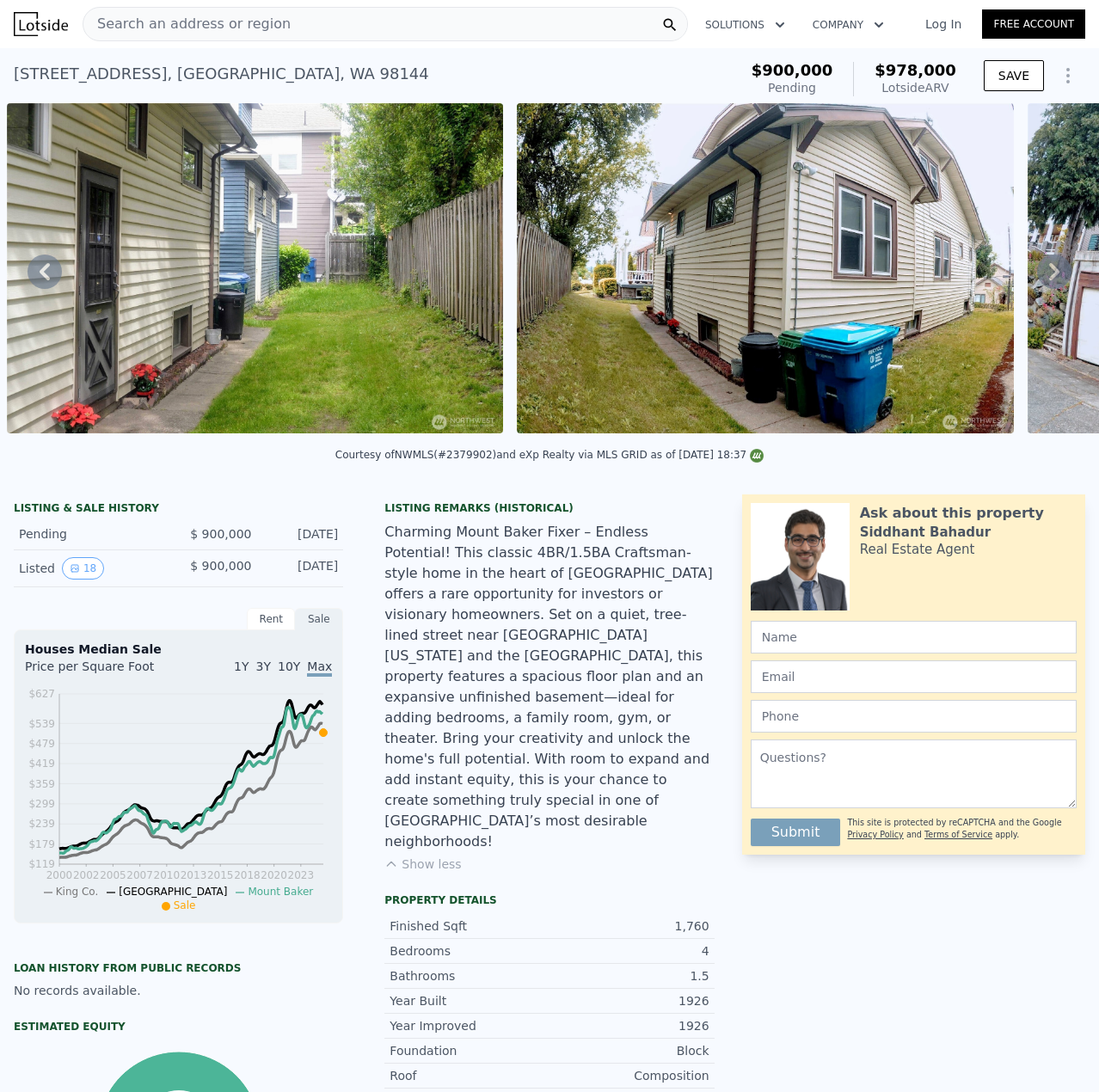
click at [411, 855] on button "Show less" at bounding box center [422, 863] width 77 height 17
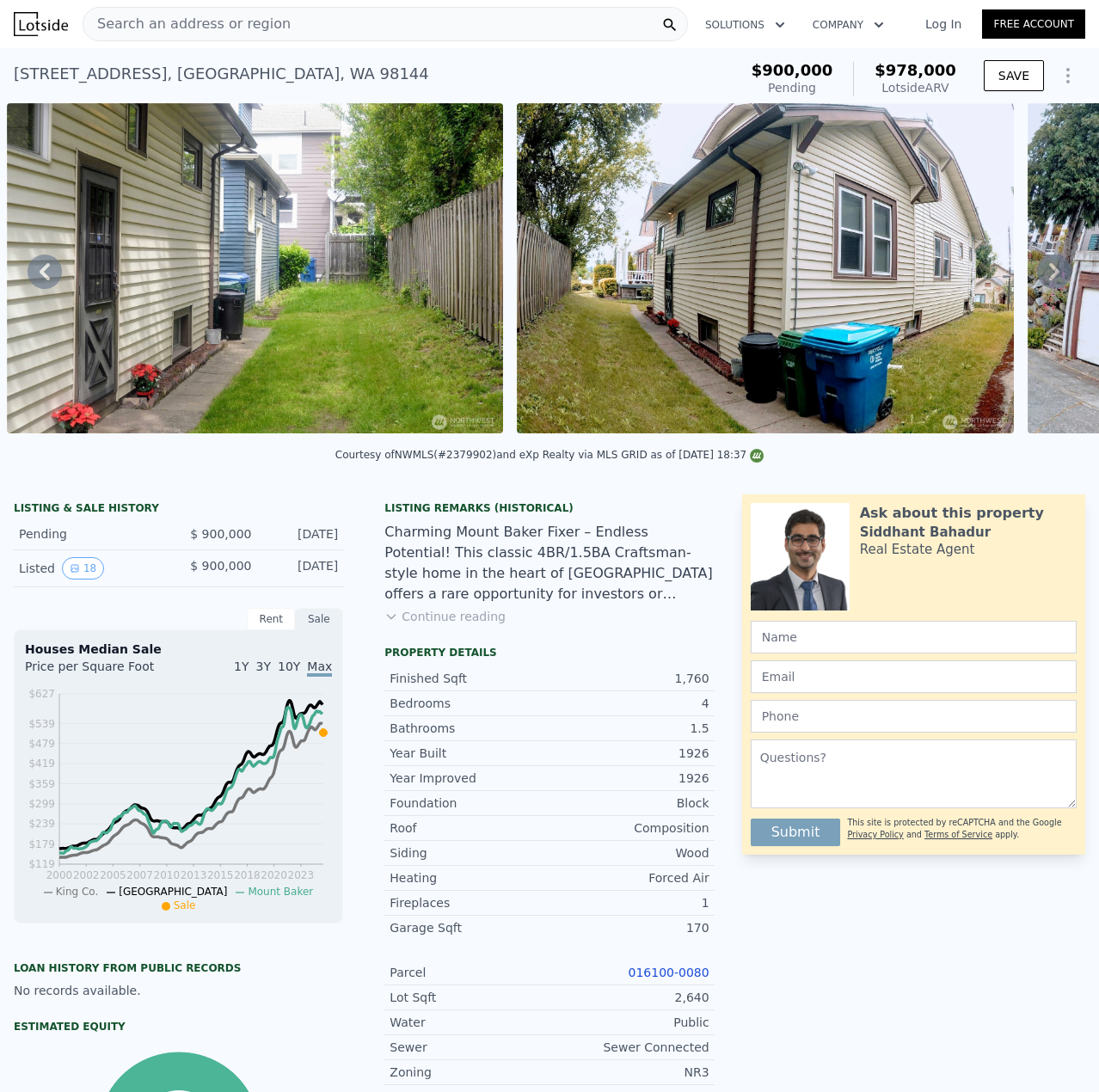
click at [395, 625] on button "Continue reading" at bounding box center [444, 616] width 121 height 17
